Goal: Transaction & Acquisition: Register for event/course

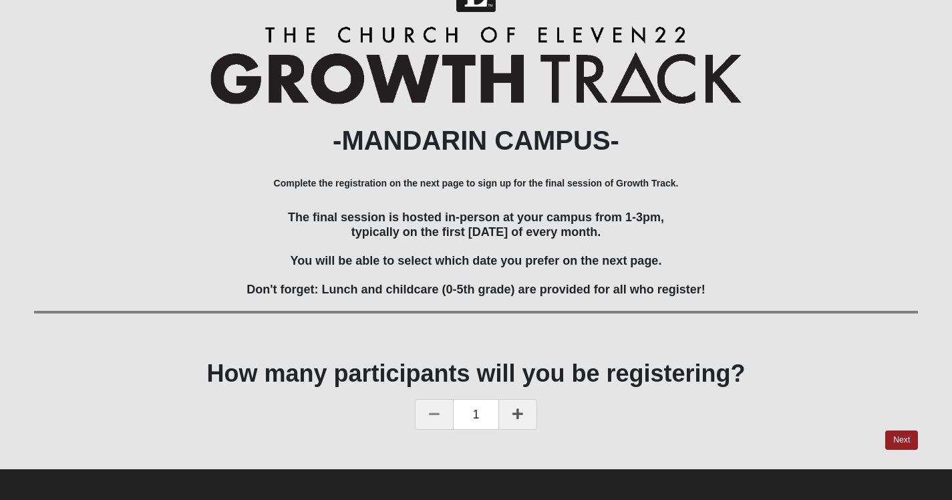
scroll to position [47, 0]
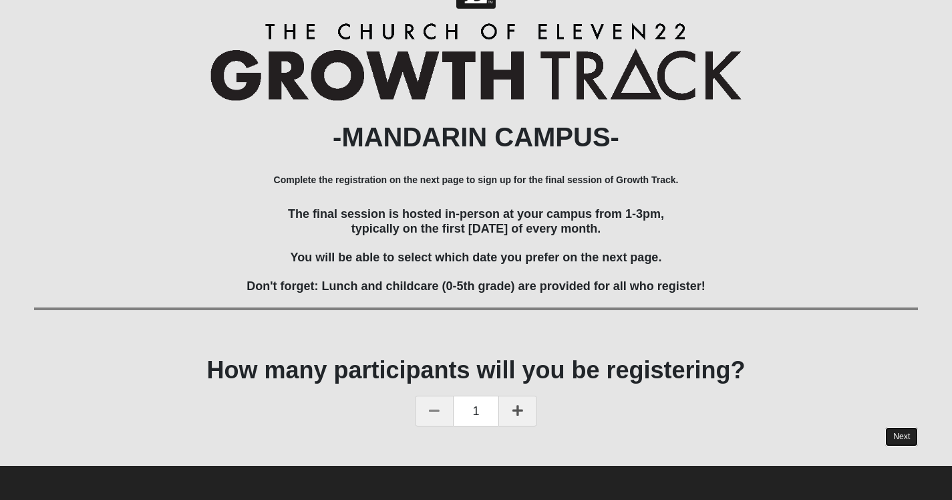
click at [894, 431] on link "Next" at bounding box center [901, 436] width 33 height 19
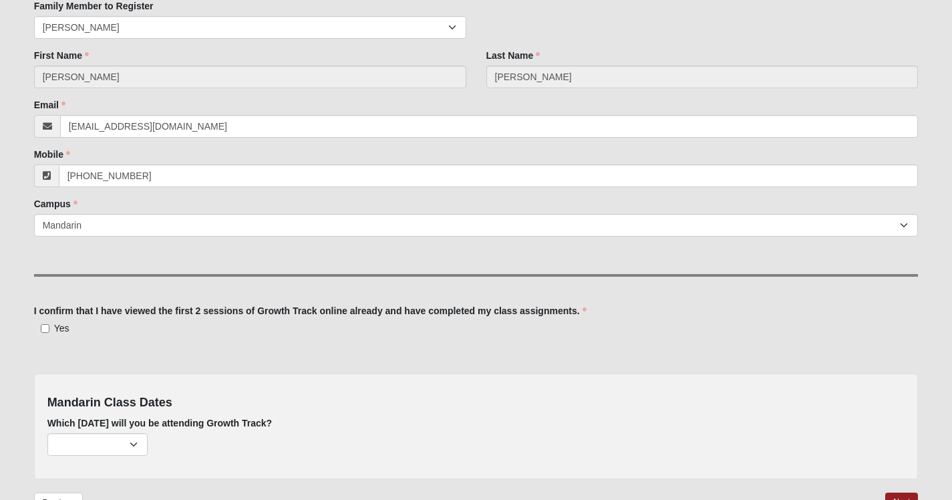
scroll to position [158, 0]
click at [45, 325] on input "Yes" at bounding box center [45, 327] width 9 height 9
checkbox input "true"
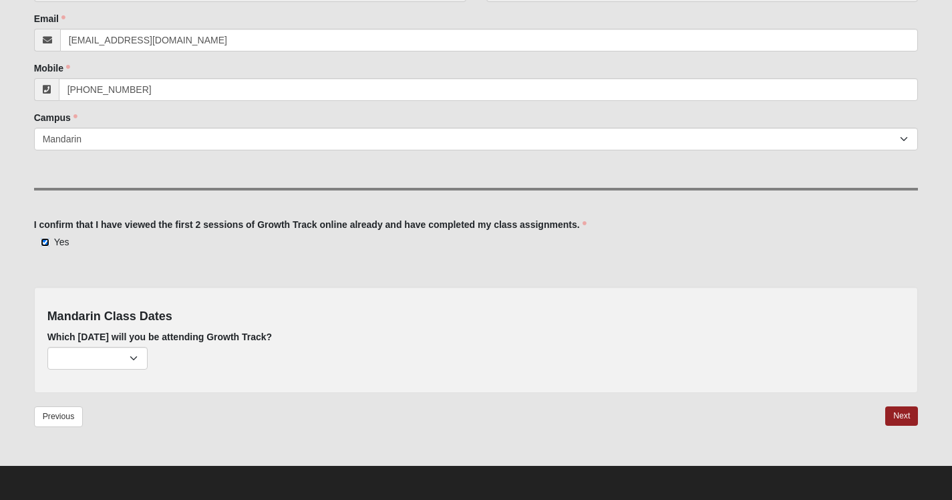
scroll to position [242, 0]
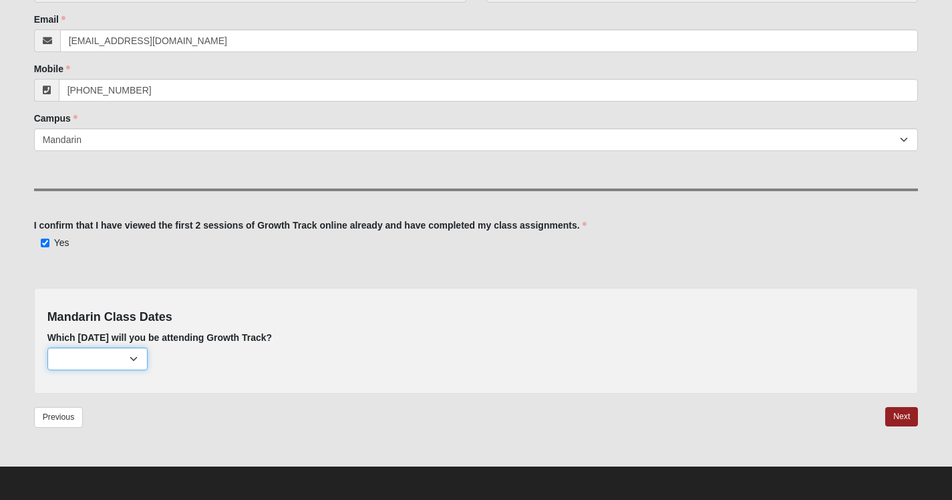
click at [136, 356] on select "October 5th (36 remaining) November 2nd (40 remaining) December 7th (40 remaini…" at bounding box center [97, 358] width 100 height 23
select select "671"
click at [47, 347] on select "October 5th (36 remaining) November 2nd (40 remaining) December 7th (40 remaini…" at bounding box center [97, 358] width 100 height 23
click at [899, 416] on link "Next" at bounding box center [901, 416] width 33 height 19
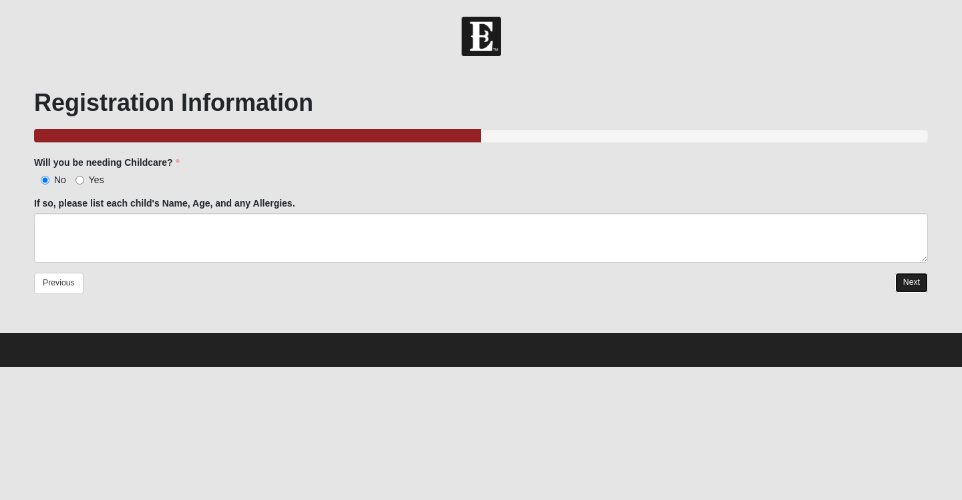
click at [918, 276] on link "Next" at bounding box center [911, 282] width 33 height 19
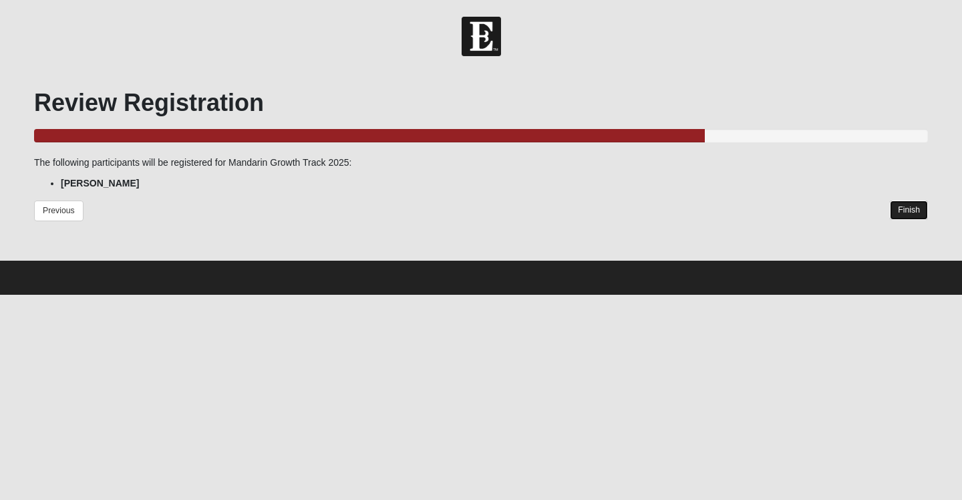
click at [906, 205] on link "Finish" at bounding box center [909, 209] width 38 height 19
